Goal: Find specific page/section: Find specific page/section

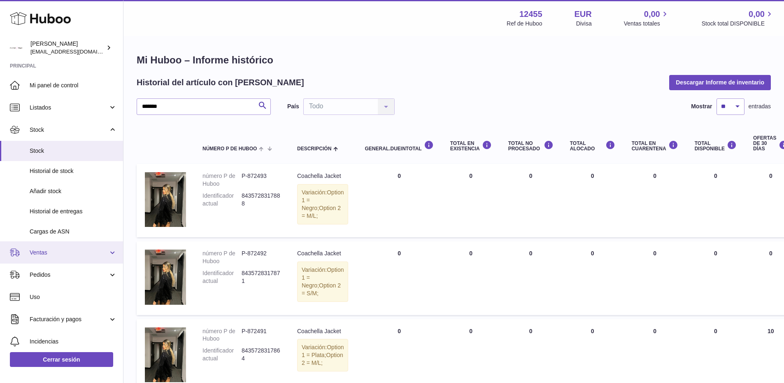
click at [46, 254] on span "Ventas" at bounding box center [69, 252] width 79 height 8
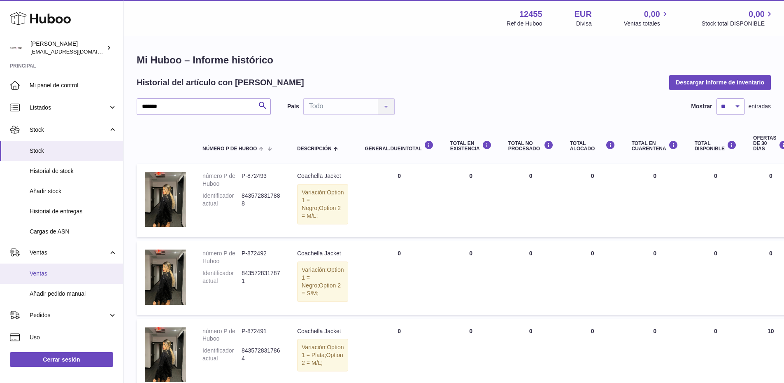
click at [51, 276] on span "Ventas" at bounding box center [73, 273] width 87 height 8
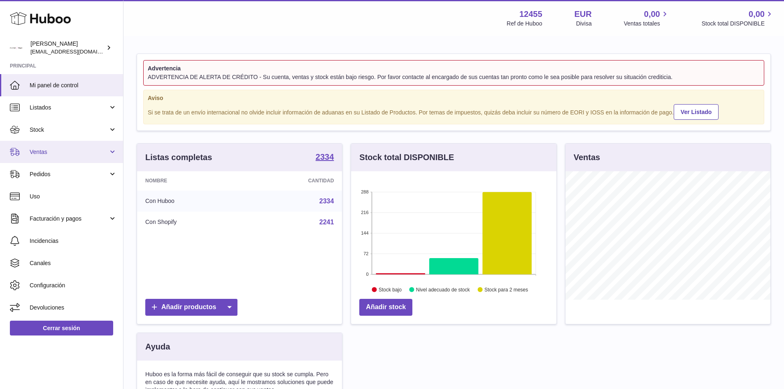
click at [62, 146] on link "Ventas" at bounding box center [61, 152] width 123 height 22
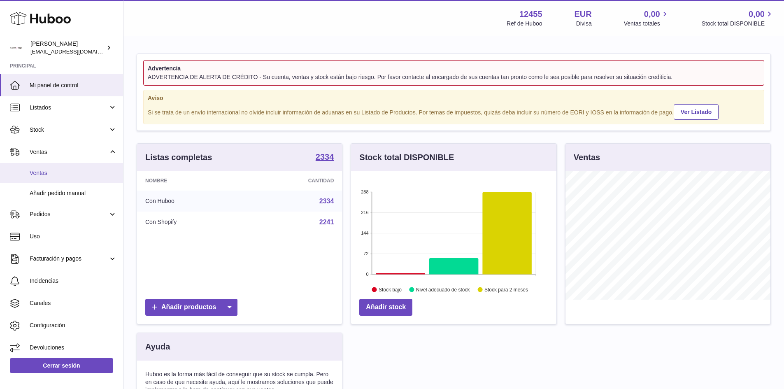
click at [45, 172] on span "Ventas" at bounding box center [73, 173] width 87 height 8
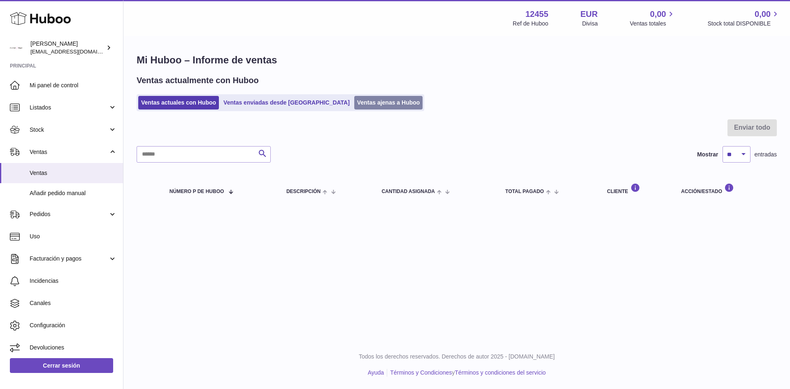
click at [369, 105] on link "Ventas ajenas a Huboo" at bounding box center [388, 103] width 69 height 14
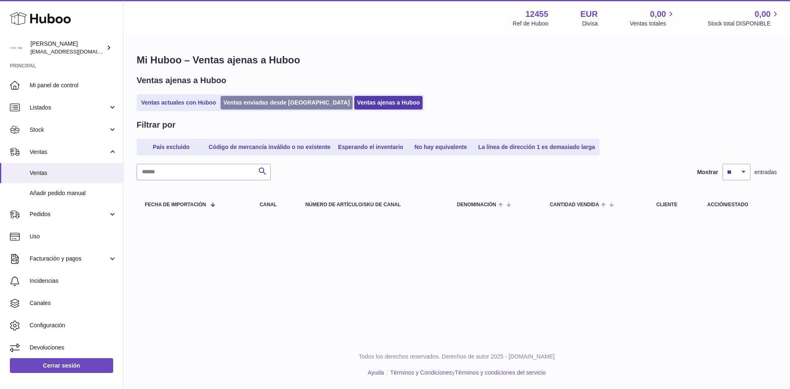
click at [235, 101] on link "Ventas enviadas desde [GEOGRAPHIC_DATA]" at bounding box center [286, 103] width 132 height 14
